Goal: Understand process/instructions: Learn how to perform a task or action

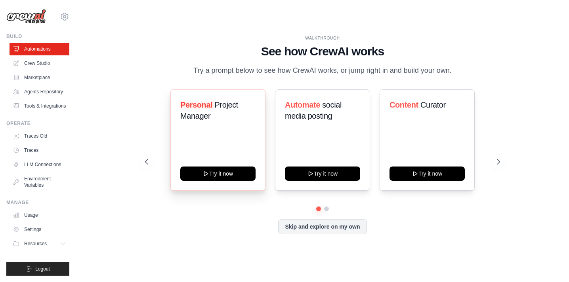
click at [207, 130] on div "Personal Project Manager Try it now" at bounding box center [217, 139] width 95 height 101
click at [202, 175] on button "Try it now" at bounding box center [217, 173] width 75 height 14
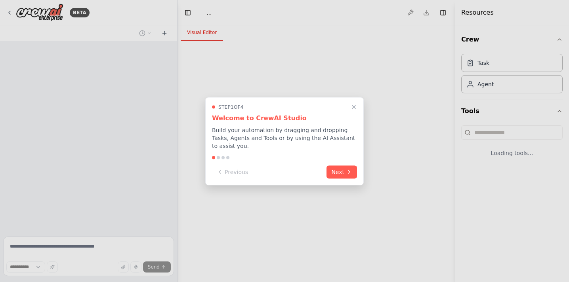
select select "****"
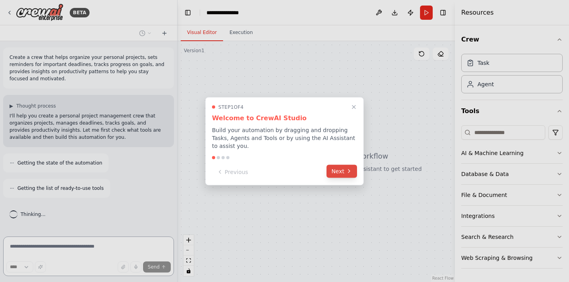
scroll to position [23, 0]
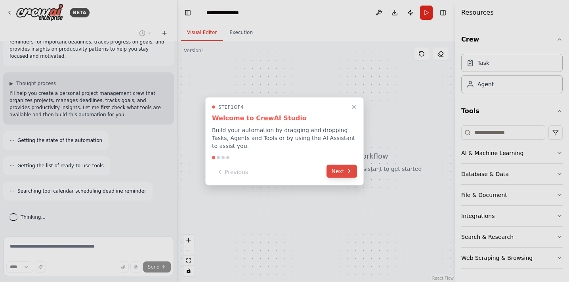
click at [346, 172] on icon at bounding box center [349, 171] width 6 height 6
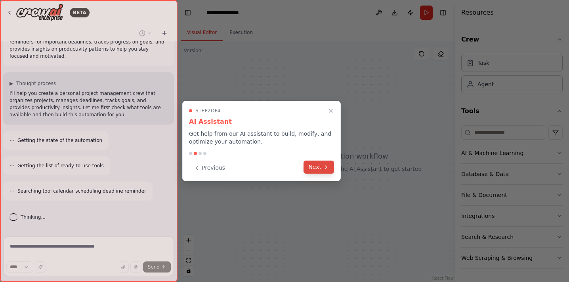
scroll to position [48, 0]
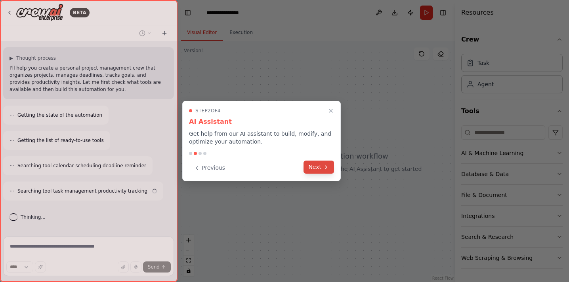
click at [314, 165] on button "Next" at bounding box center [318, 167] width 30 height 13
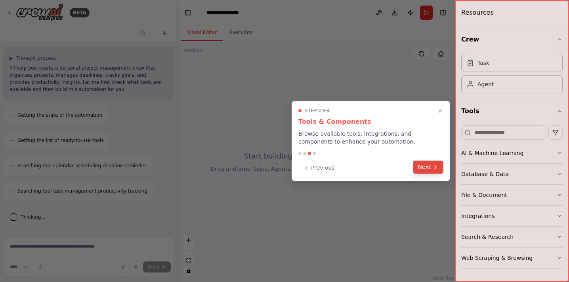
click at [424, 167] on button "Next" at bounding box center [428, 167] width 30 height 13
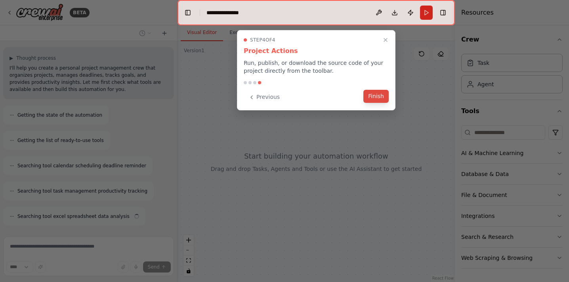
scroll to position [73, 0]
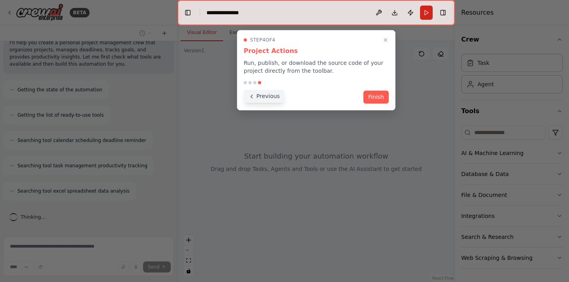
click at [262, 97] on button "Previous" at bounding box center [263, 96] width 41 height 13
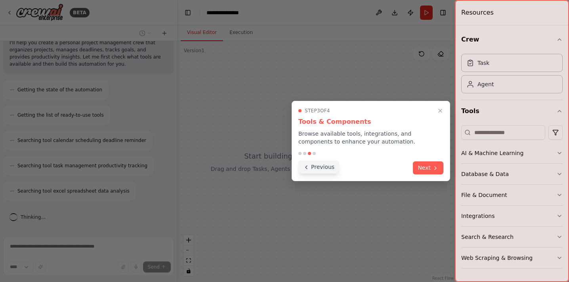
click at [314, 165] on button "Previous" at bounding box center [318, 167] width 41 height 13
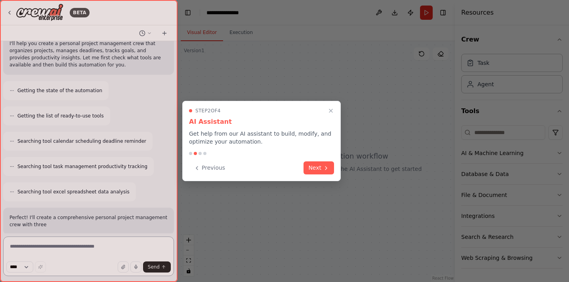
scroll to position [138, 0]
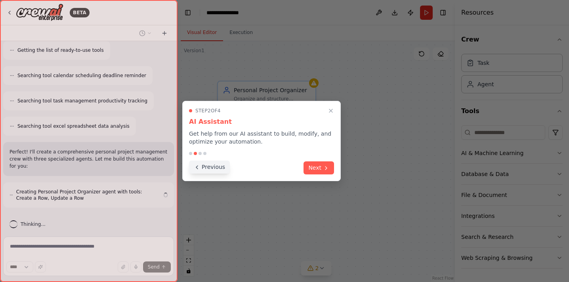
click at [213, 165] on button "Previous" at bounding box center [209, 167] width 41 height 13
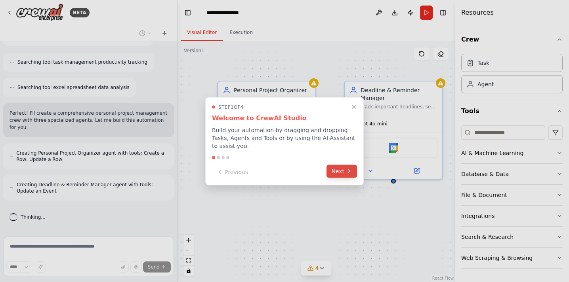
scroll to position [209, 0]
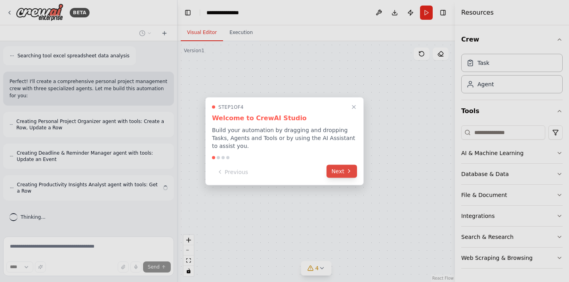
click at [343, 171] on button "Next" at bounding box center [341, 171] width 30 height 13
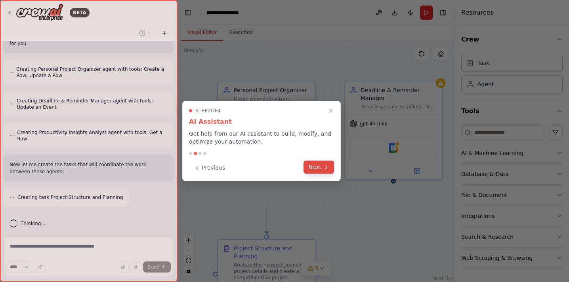
scroll to position [286, 0]
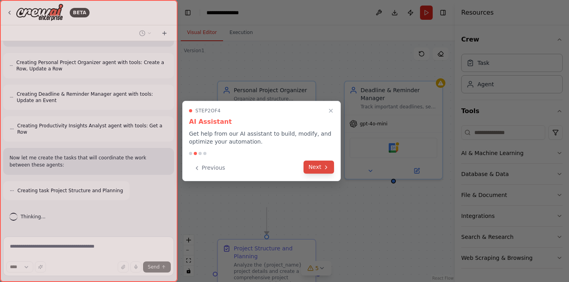
click at [311, 166] on button "Next" at bounding box center [318, 167] width 30 height 13
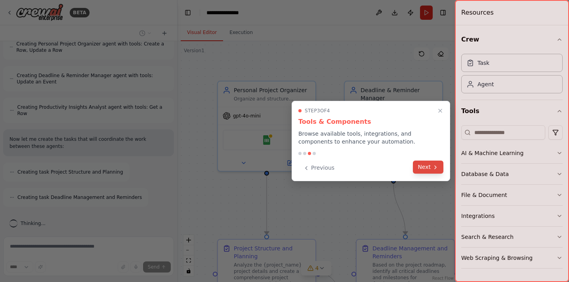
click at [425, 164] on button "Next" at bounding box center [428, 167] width 30 height 13
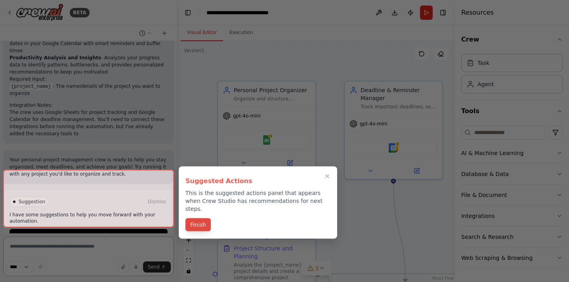
scroll to position [680, 0]
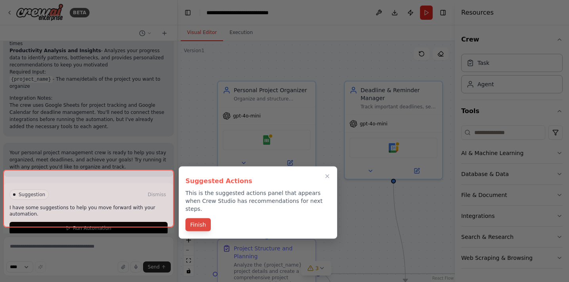
click at [198, 219] on button "Finish" at bounding box center [197, 225] width 25 height 13
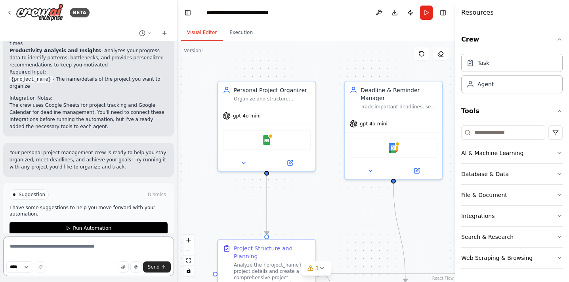
click at [102, 249] on textarea at bounding box center [88, 257] width 171 height 40
